Goal: Check status: Check status

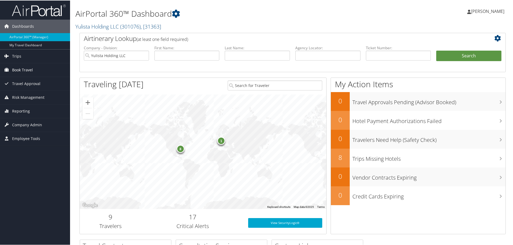
click at [19, 69] on span "Book Travel" at bounding box center [22, 69] width 21 height 13
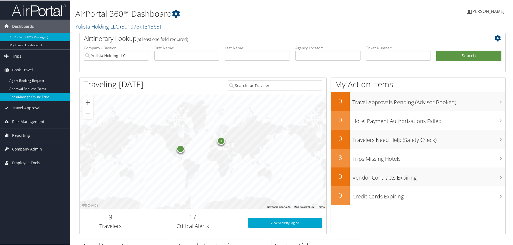
click at [18, 96] on link "Book/Manage Online Trips" at bounding box center [35, 96] width 70 height 8
click at [14, 54] on span "Trips" at bounding box center [16, 55] width 9 height 13
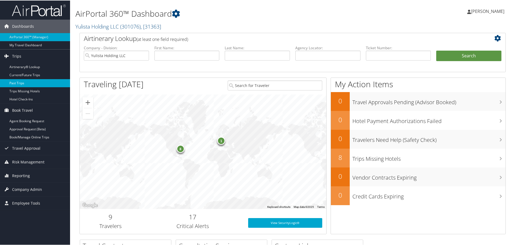
click at [15, 82] on link "Past Trips" at bounding box center [35, 83] width 70 height 8
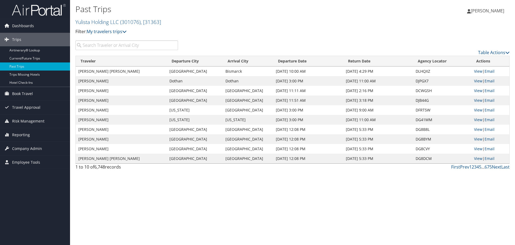
click at [93, 47] on input "search" at bounding box center [126, 45] width 103 height 10
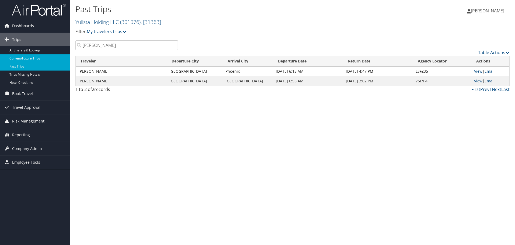
type input "Biddle"
click at [23, 58] on link "Current/Future Trips" at bounding box center [35, 58] width 70 height 8
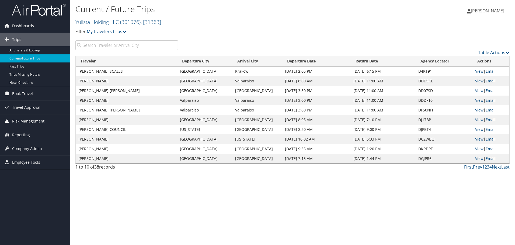
click at [90, 47] on input "search" at bounding box center [126, 45] width 103 height 10
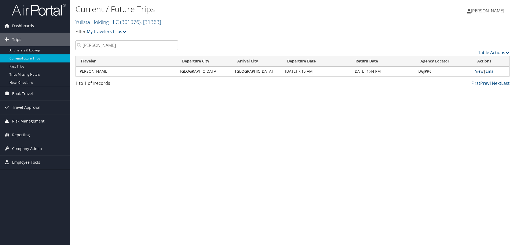
type input "Biddle"
click at [478, 70] on link "View" at bounding box center [479, 71] width 8 height 5
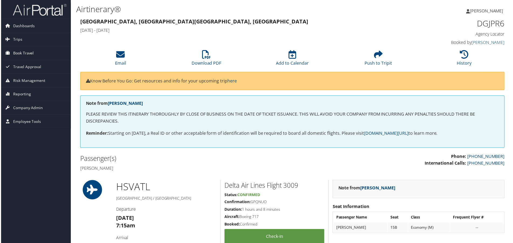
click at [22, 50] on span "Book Travel" at bounding box center [22, 53] width 21 height 13
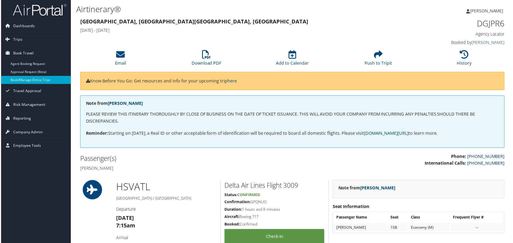
click at [27, 82] on link "Book/Manage Online Trips" at bounding box center [35, 80] width 70 height 8
